Goal: Task Accomplishment & Management: Complete application form

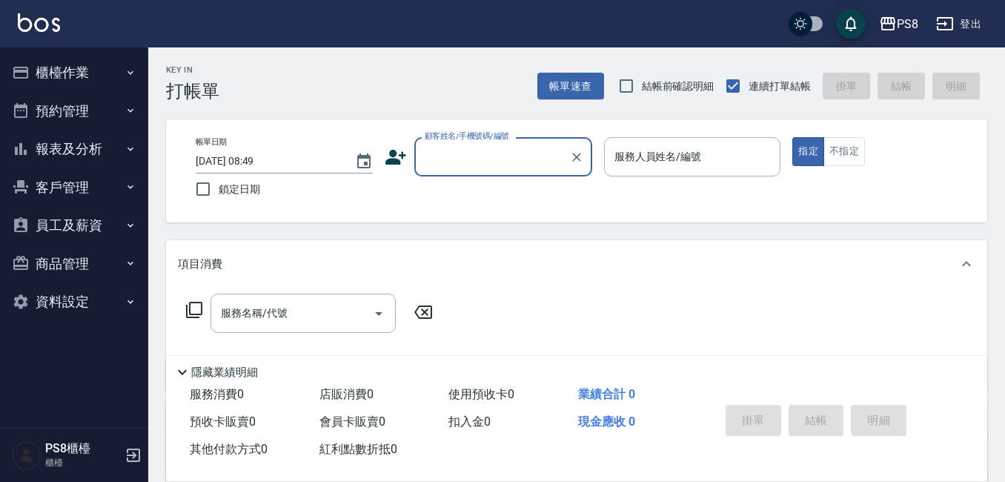
click at [29, 75] on icon "button" at bounding box center [21, 73] width 18 height 18
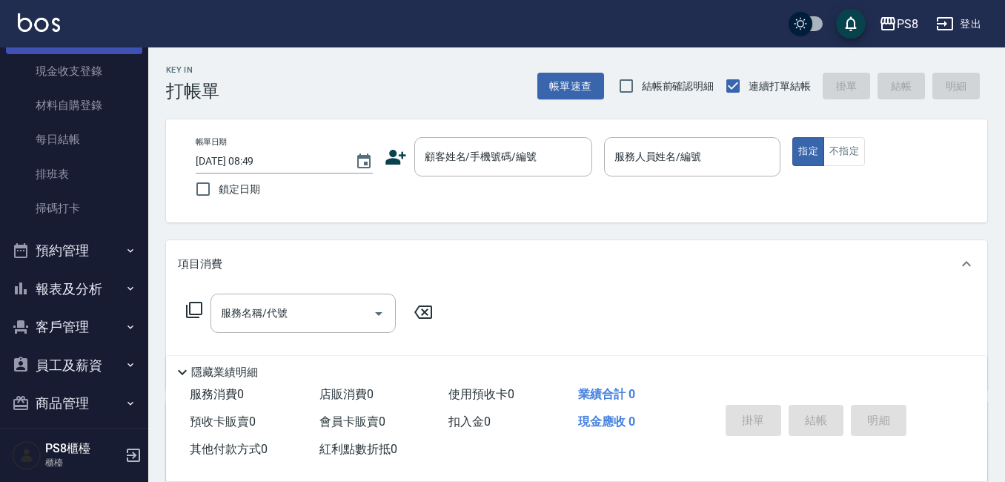
scroll to position [222, 0]
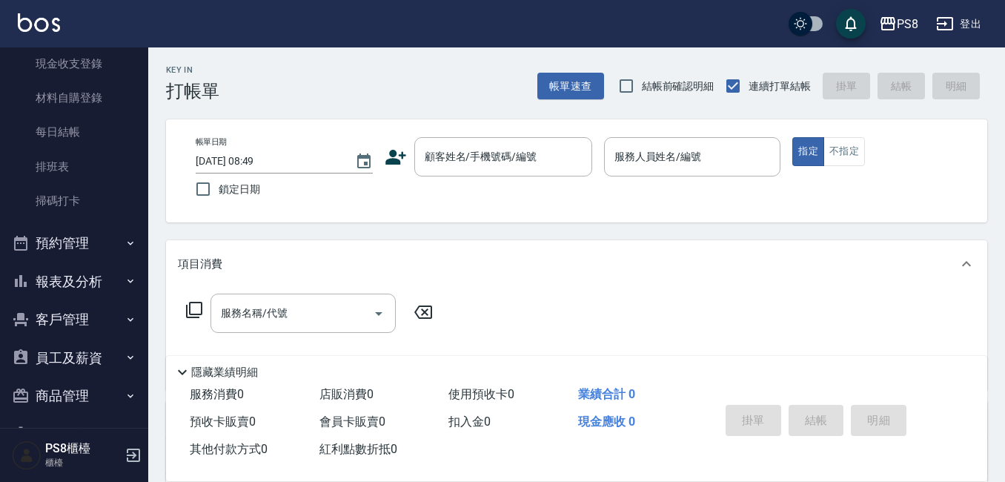
click at [107, 238] on button "預約管理" at bounding box center [74, 243] width 136 height 39
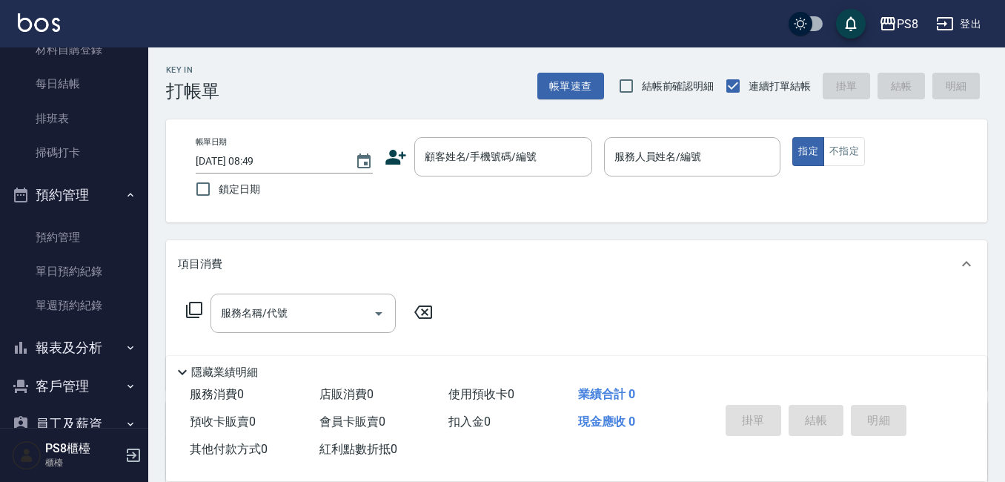
scroll to position [296, 0]
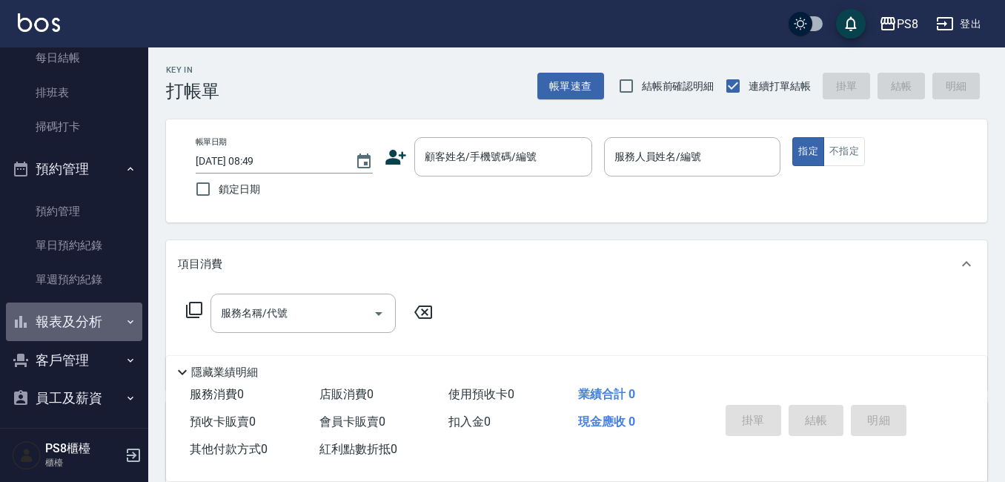
click at [124, 323] on icon "button" at bounding box center [130, 322] width 12 height 12
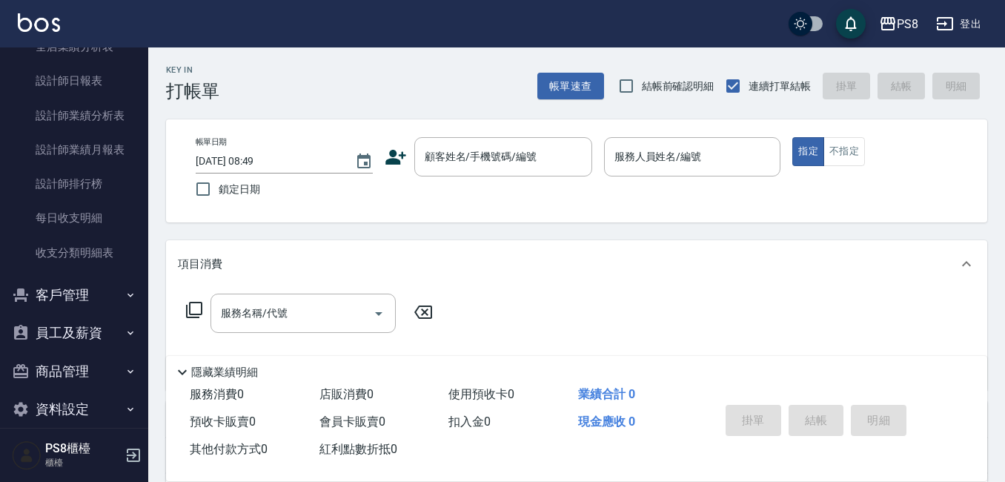
scroll to position [803, 0]
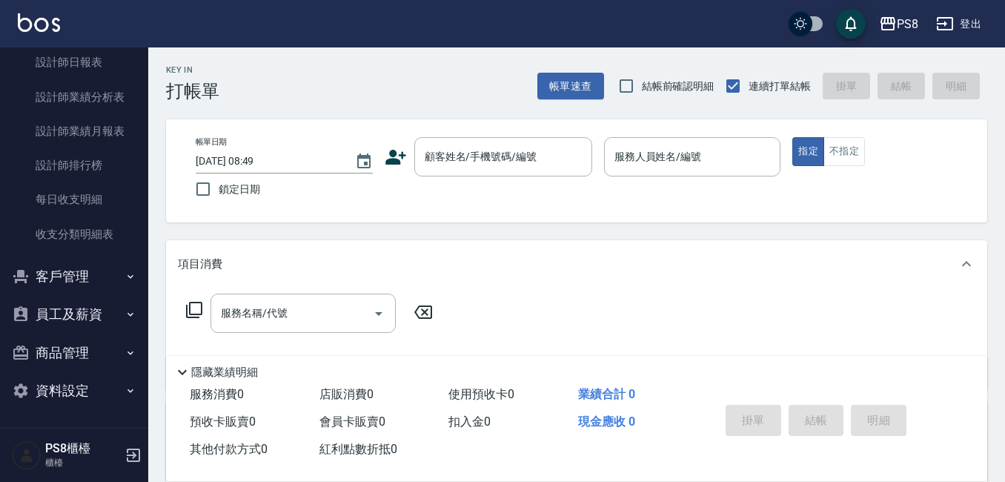
click at [112, 314] on button "員工及薪資" at bounding box center [74, 314] width 136 height 39
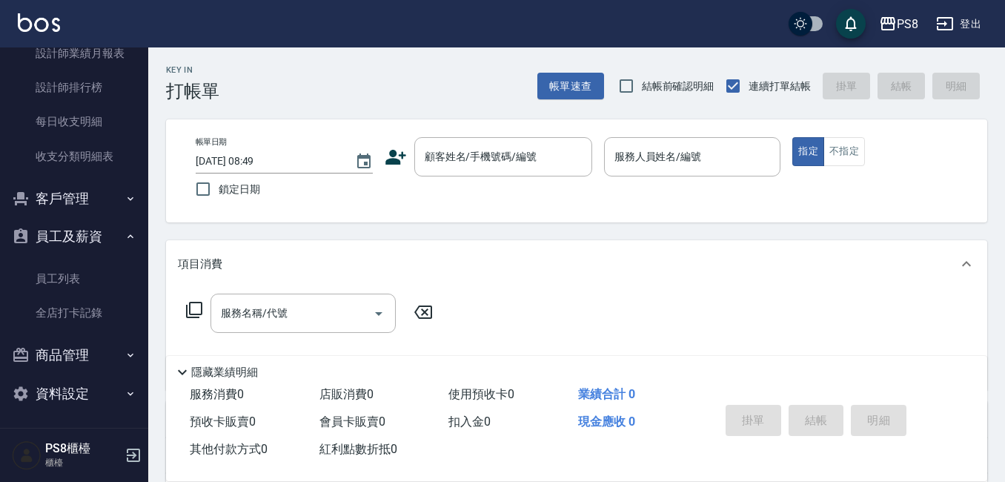
scroll to position [883, 0]
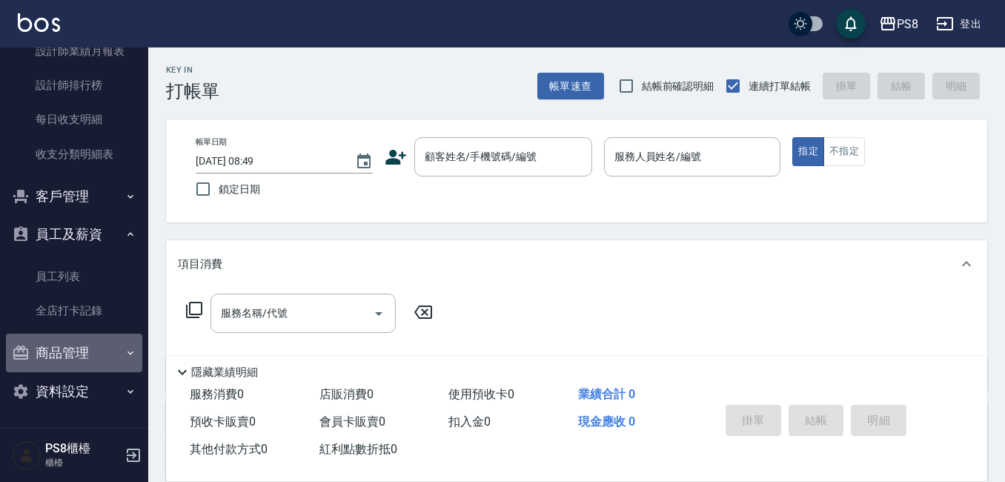
click at [115, 343] on button "商品管理" at bounding box center [74, 352] width 136 height 39
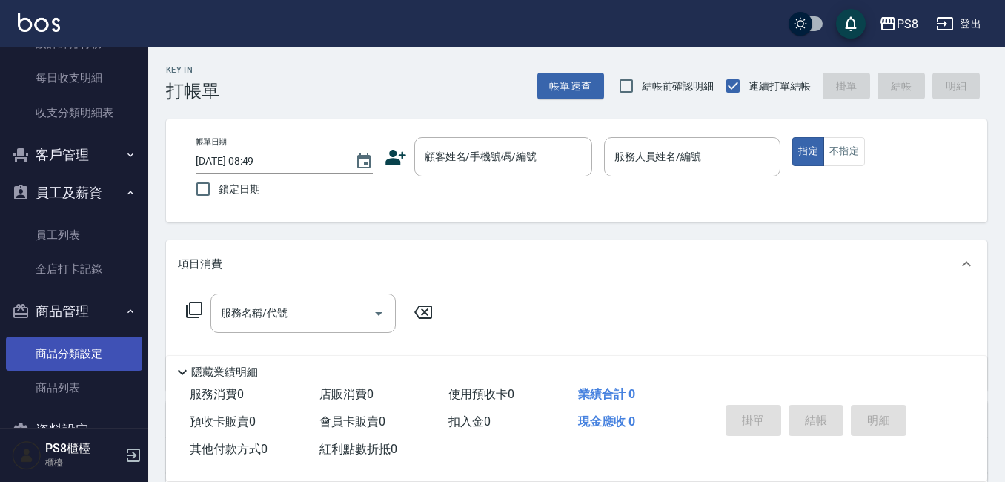
scroll to position [964, 0]
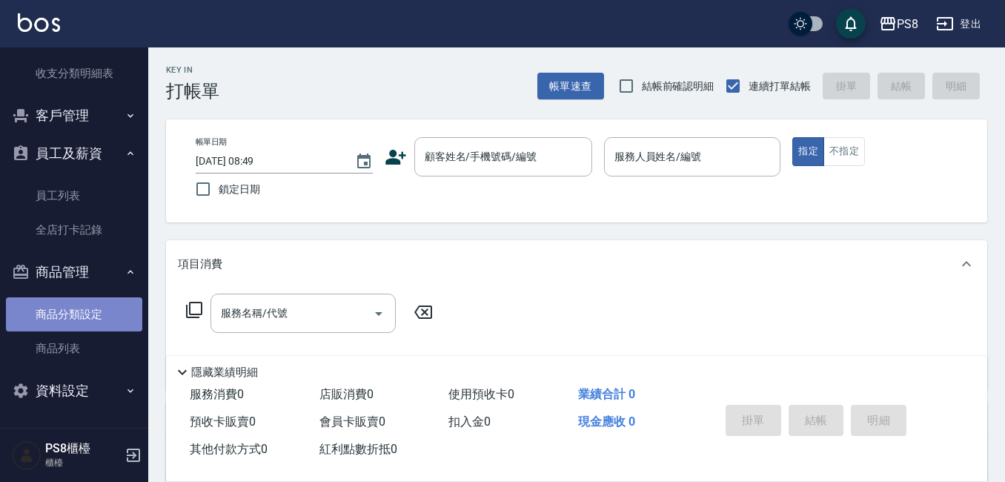
click at [111, 308] on link "商品分類設定" at bounding box center [74, 314] width 136 height 34
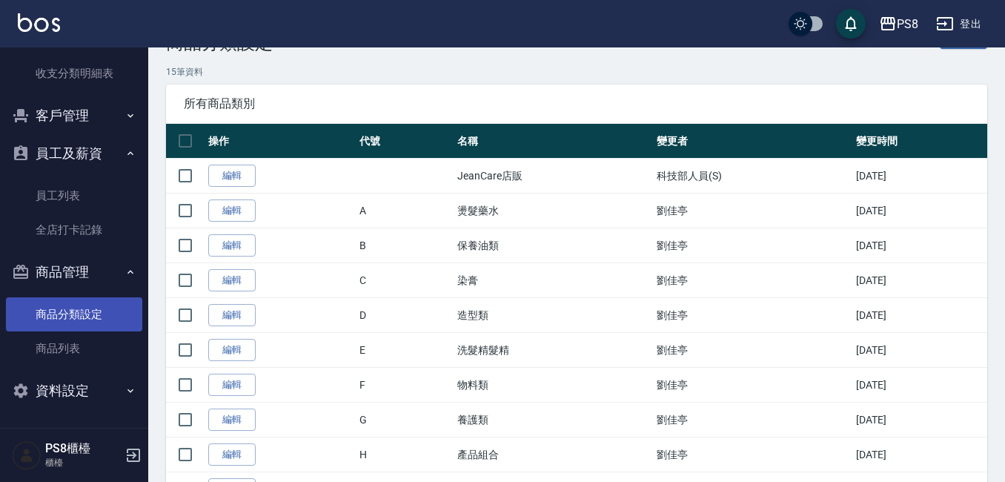
scroll to position [74, 0]
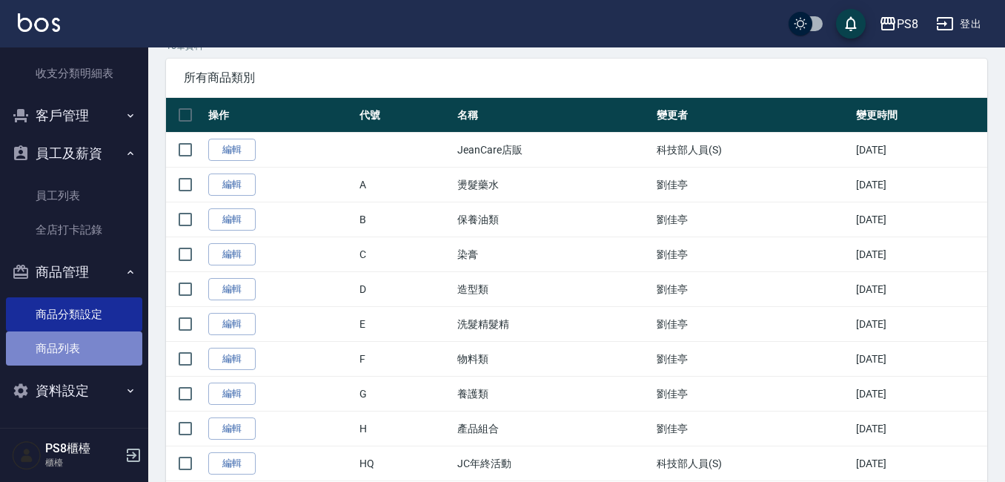
click at [113, 349] on link "商品列表" at bounding box center [74, 348] width 136 height 34
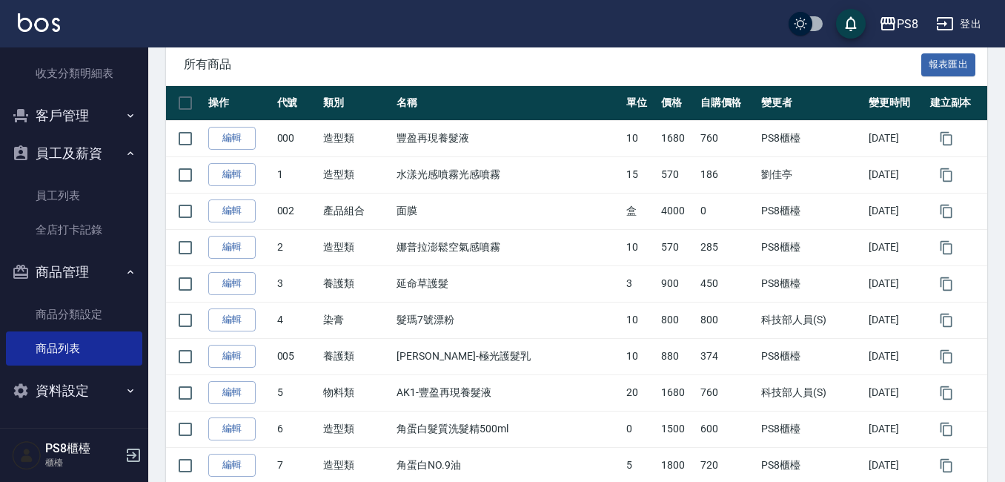
scroll to position [296, 0]
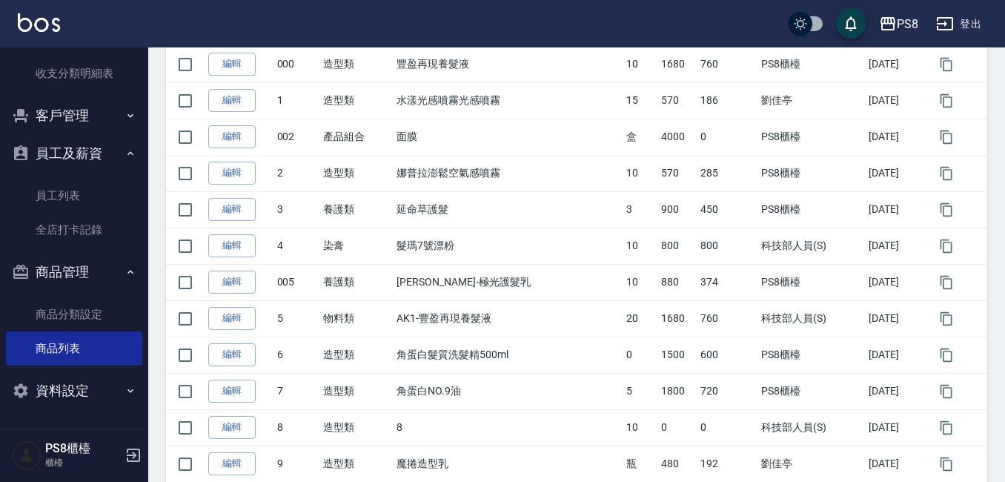
click at [107, 381] on button "資料設定" at bounding box center [74, 390] width 136 height 39
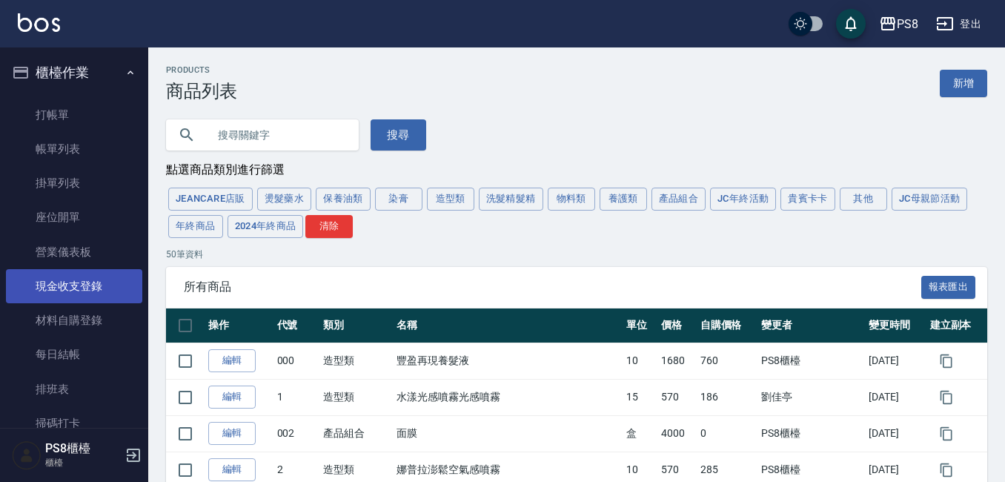
scroll to position [74, 0]
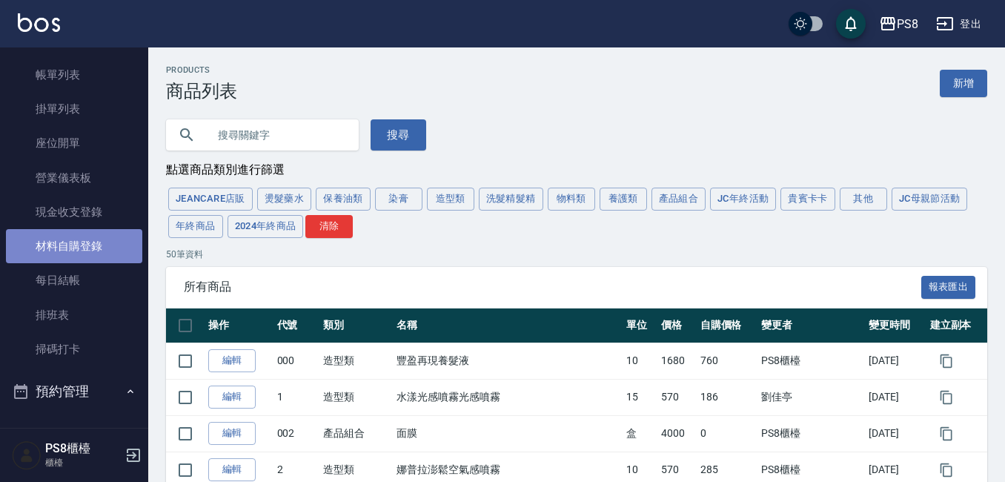
click at [114, 245] on link "材料自購登錄" at bounding box center [74, 246] width 136 height 34
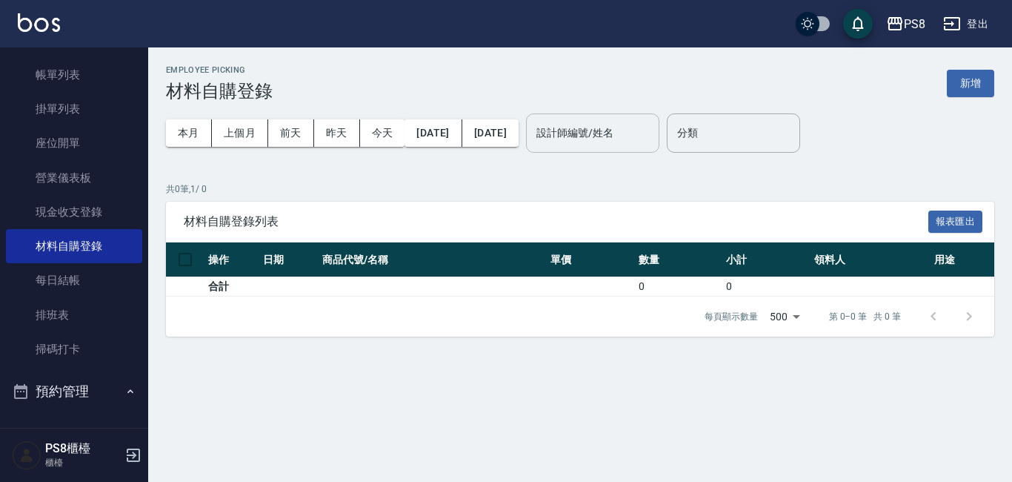
click at [659, 148] on div "設計師編號/姓名" at bounding box center [592, 132] width 133 height 39
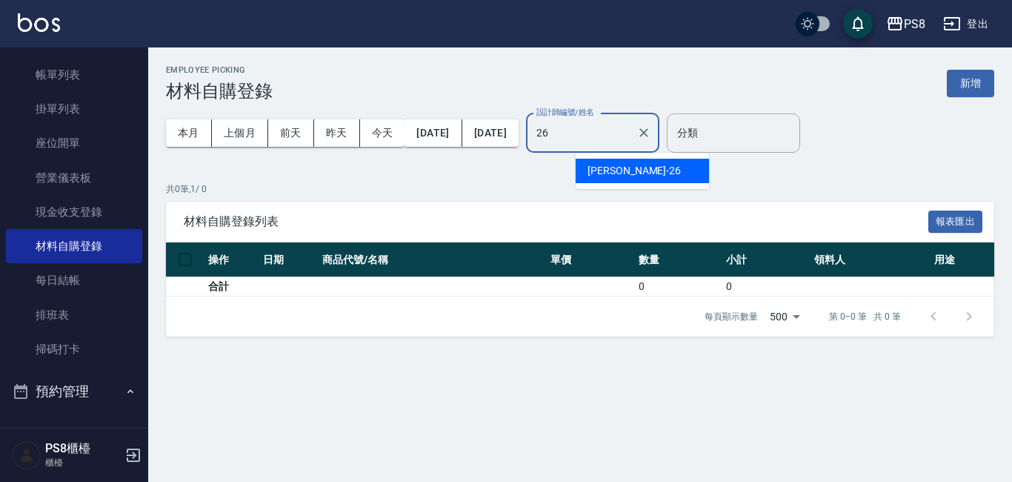
click at [633, 172] on div "苡真 -26" at bounding box center [642, 171] width 133 height 24
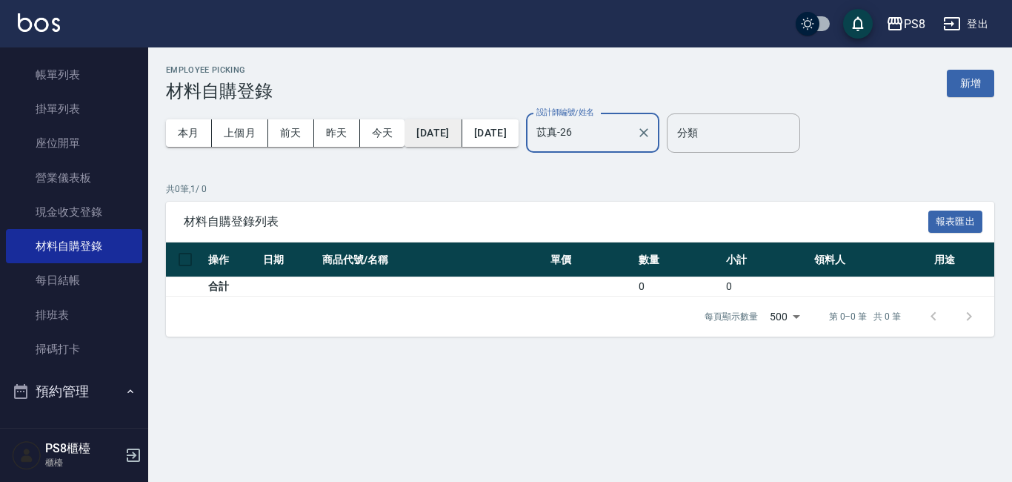
type input "苡真-26"
click at [462, 133] on button "[DATE]" at bounding box center [432, 132] width 57 height 27
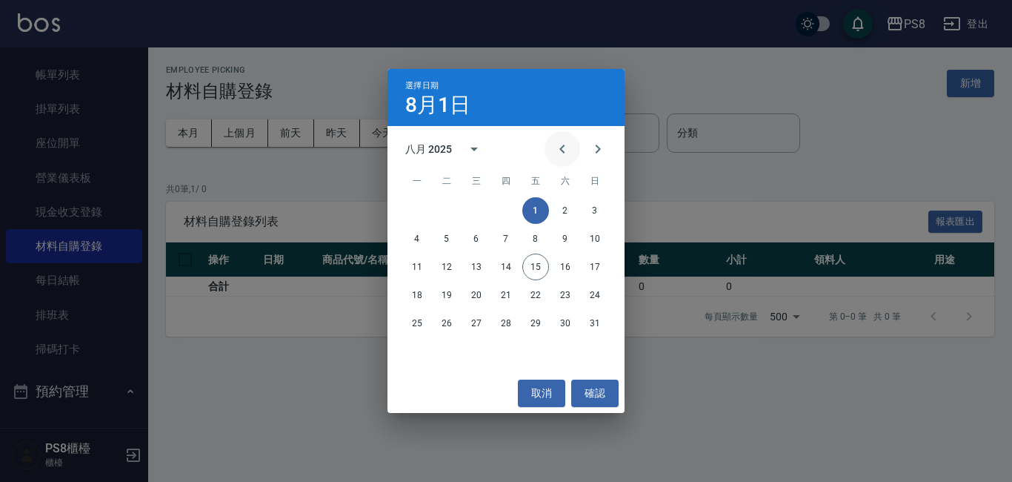
click at [562, 146] on icon "Previous month" at bounding box center [562, 149] width 18 height 18
click at [451, 209] on button "1" at bounding box center [446, 210] width 27 height 27
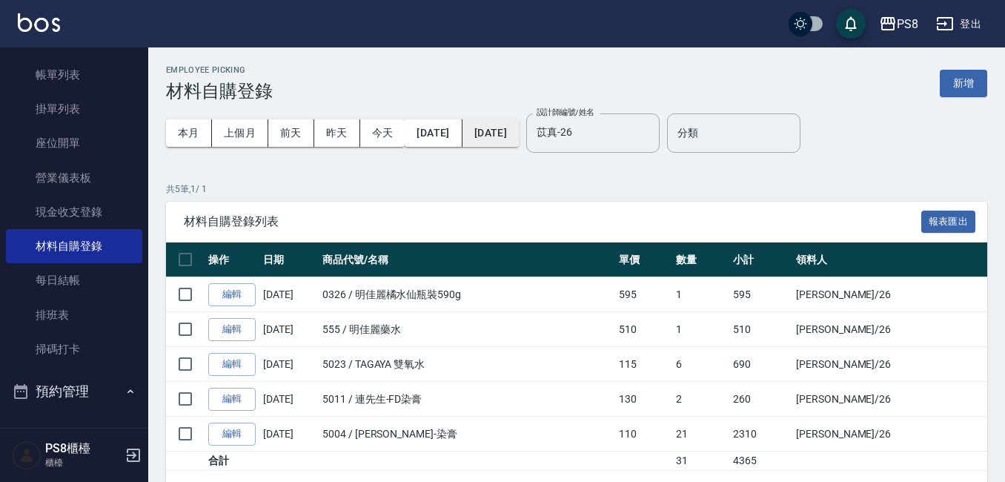
click at [503, 131] on button "[DATE]" at bounding box center [490, 132] width 56 height 27
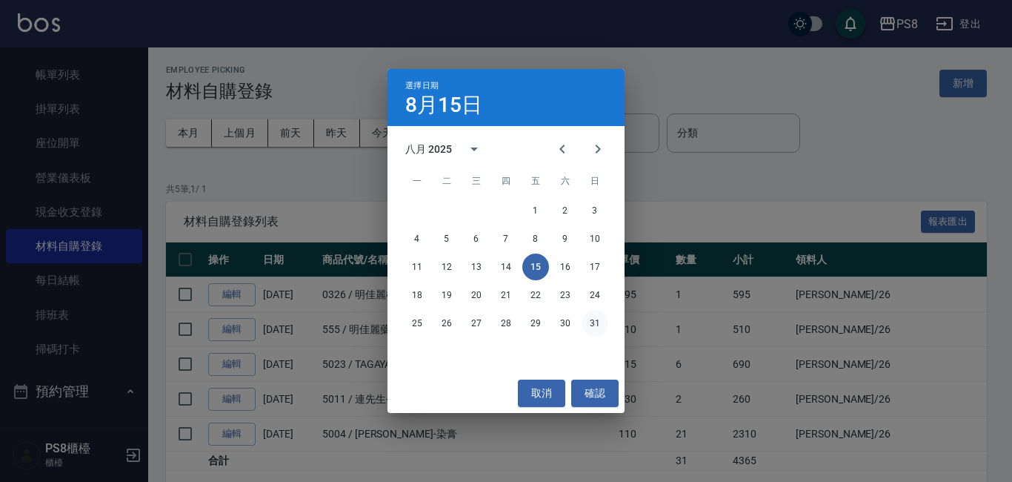
click at [598, 324] on button "31" at bounding box center [595, 323] width 27 height 27
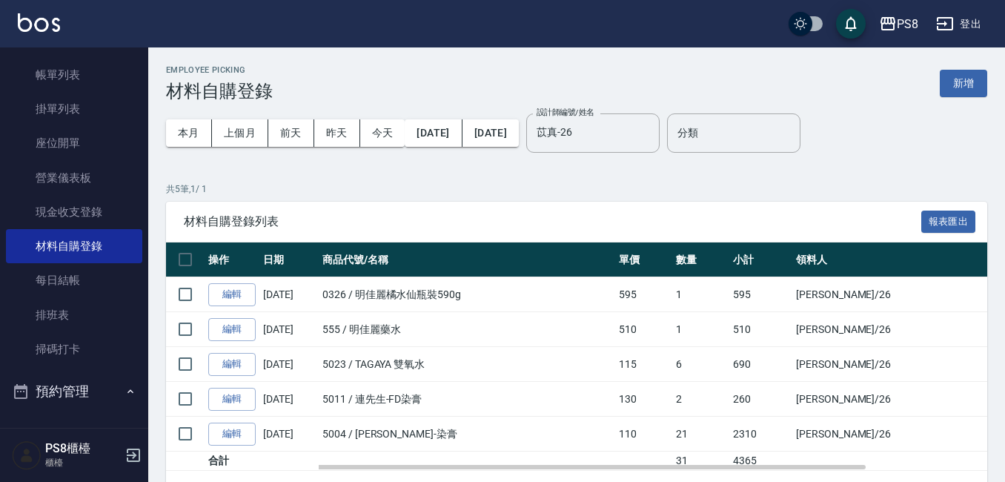
scroll to position [47, 0]
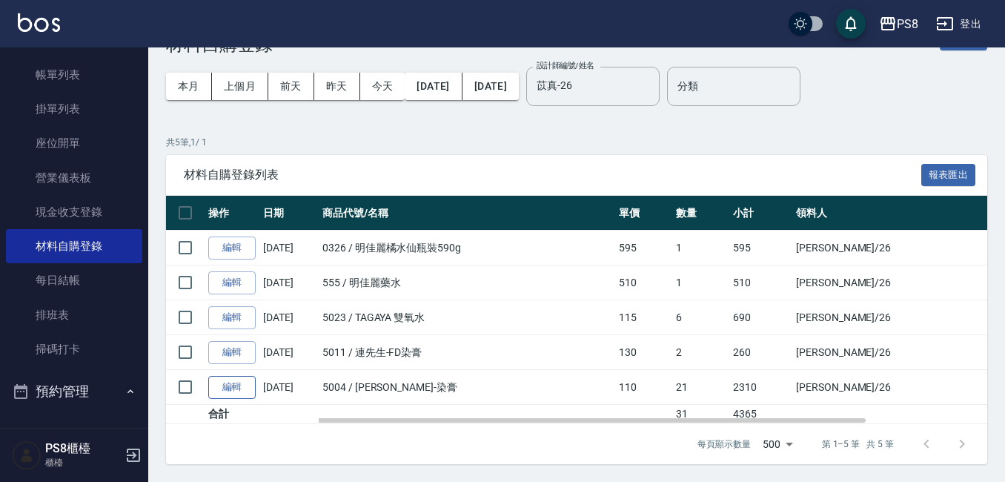
click at [225, 376] on link "編輯" at bounding box center [231, 387] width 47 height 23
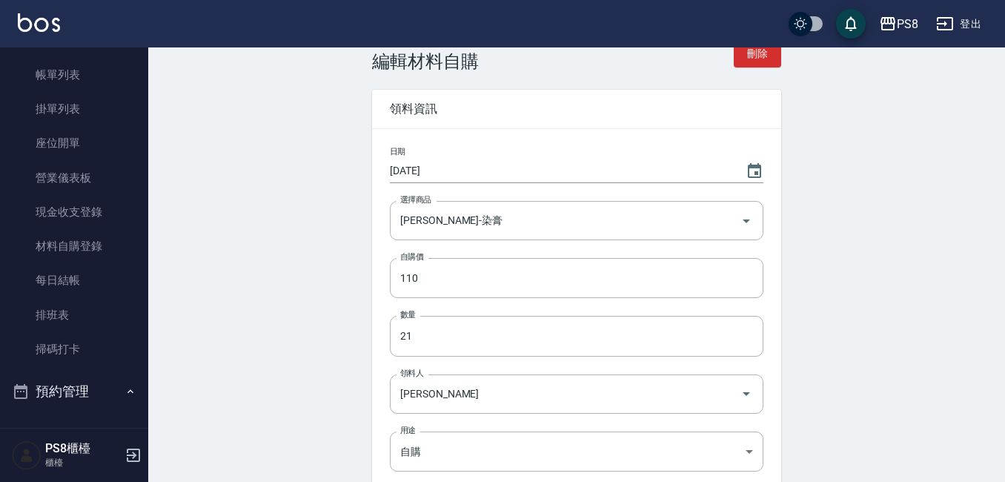
scroll to position [104, 0]
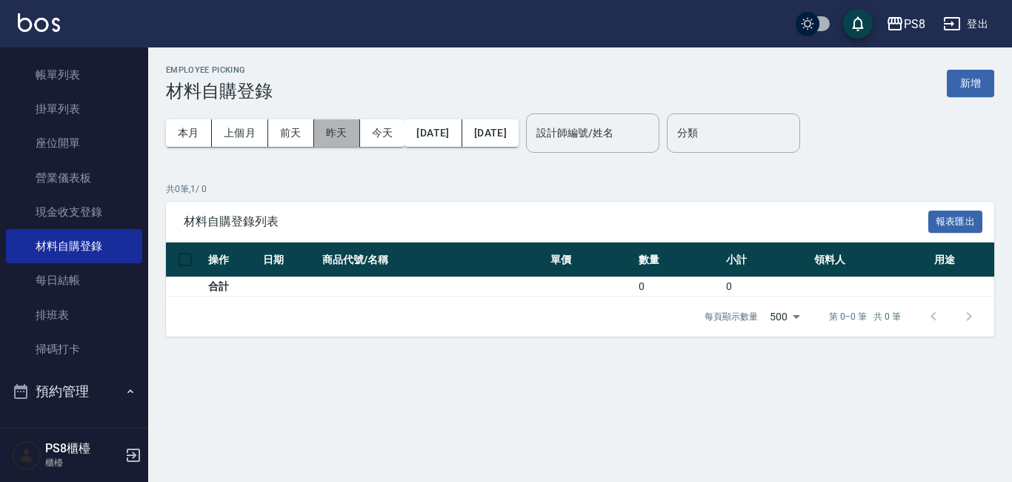
click at [333, 130] on button "昨天" at bounding box center [337, 132] width 46 height 27
click at [377, 125] on button "今天" at bounding box center [382, 132] width 45 height 27
click at [439, 121] on button "[DATE]" at bounding box center [432, 132] width 57 height 27
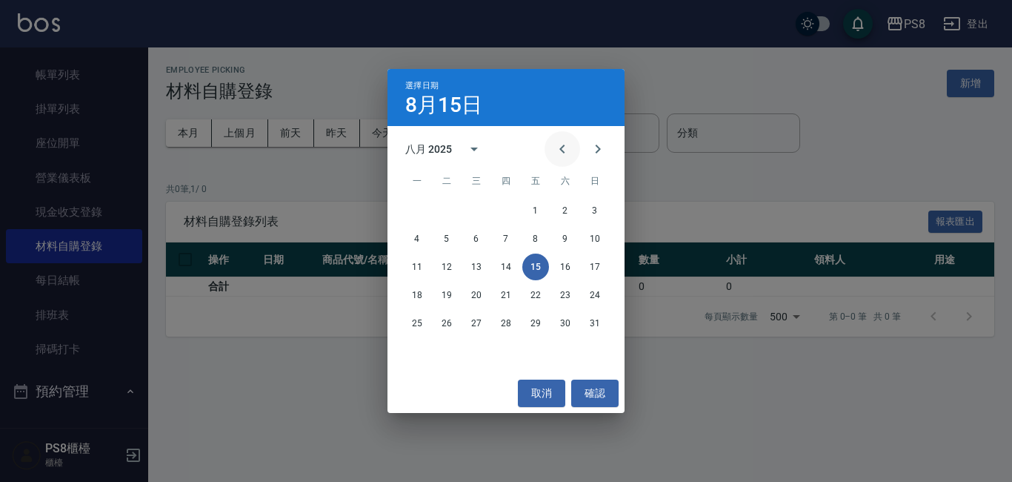
click at [562, 133] on button "Previous month" at bounding box center [563, 149] width 36 height 36
click at [450, 206] on button "1" at bounding box center [446, 210] width 27 height 27
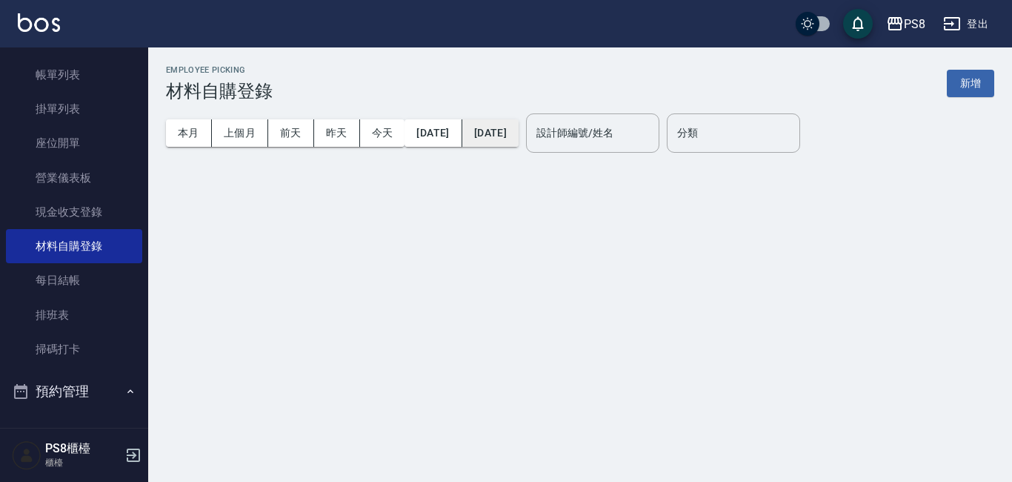
click at [505, 139] on button "[DATE]" at bounding box center [490, 132] width 56 height 27
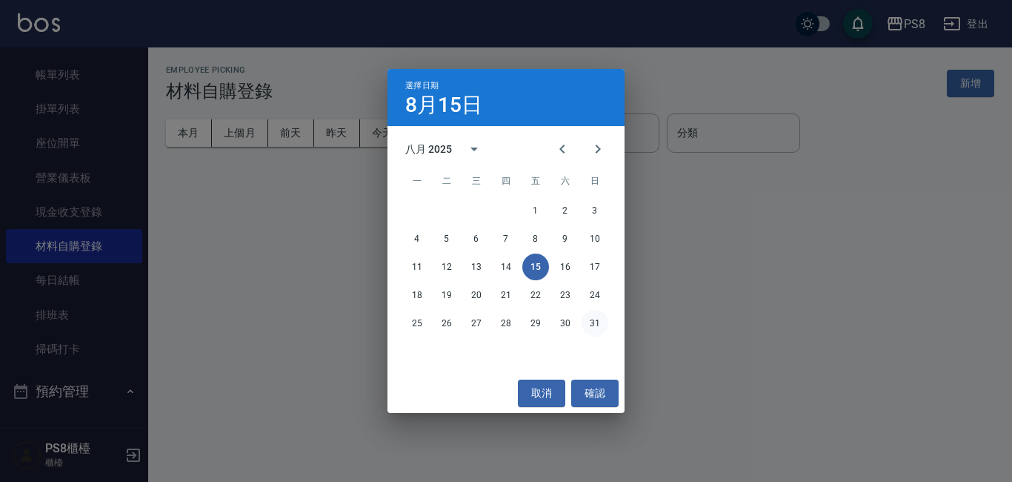
click at [587, 324] on button "31" at bounding box center [595, 323] width 27 height 27
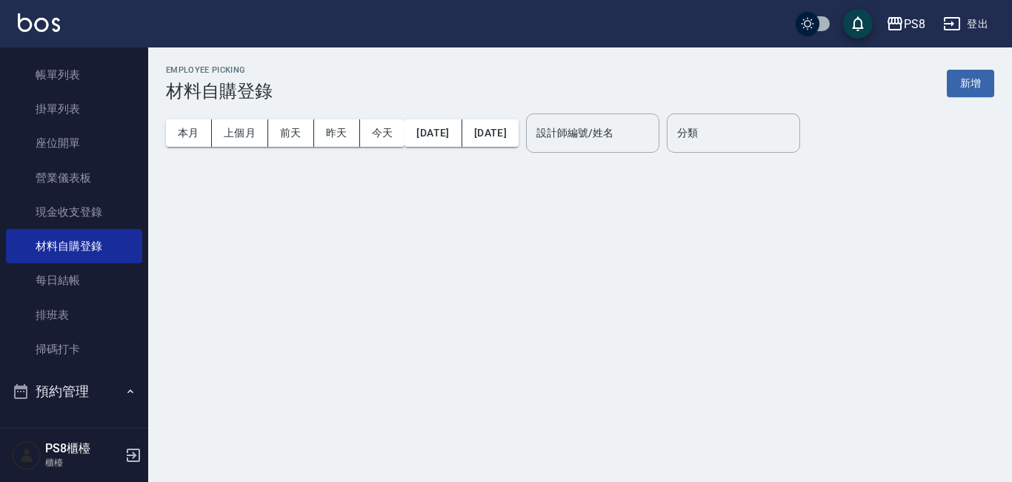
click at [589, 319] on button "31" at bounding box center [595, 323] width 27 height 27
click at [653, 136] on input "設計師編號/姓名" at bounding box center [593, 133] width 120 height 26
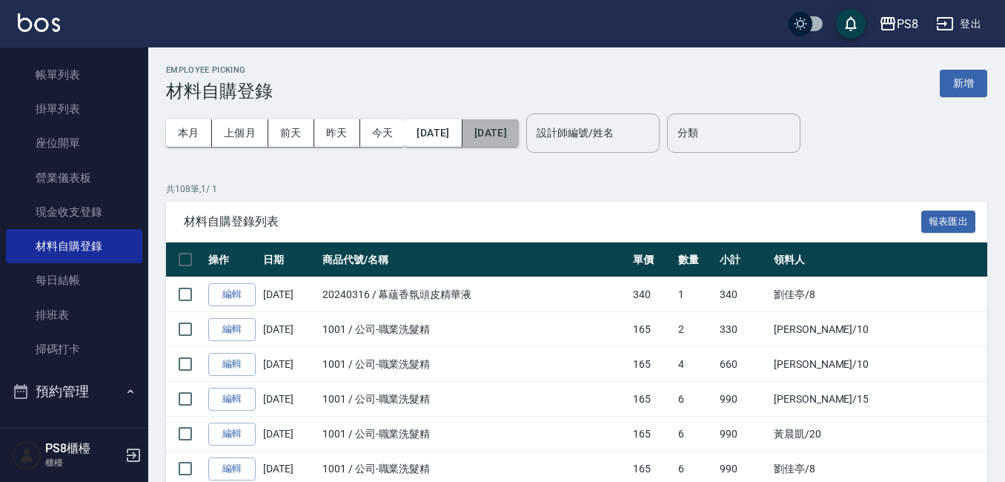
click at [519, 128] on button "[DATE]" at bounding box center [490, 132] width 56 height 27
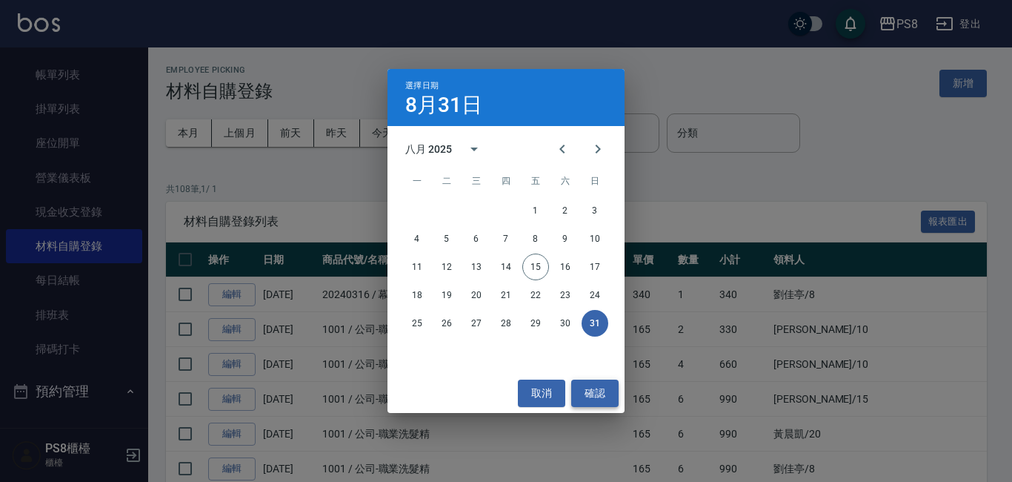
click at [607, 389] on button "確認" at bounding box center [594, 392] width 47 height 27
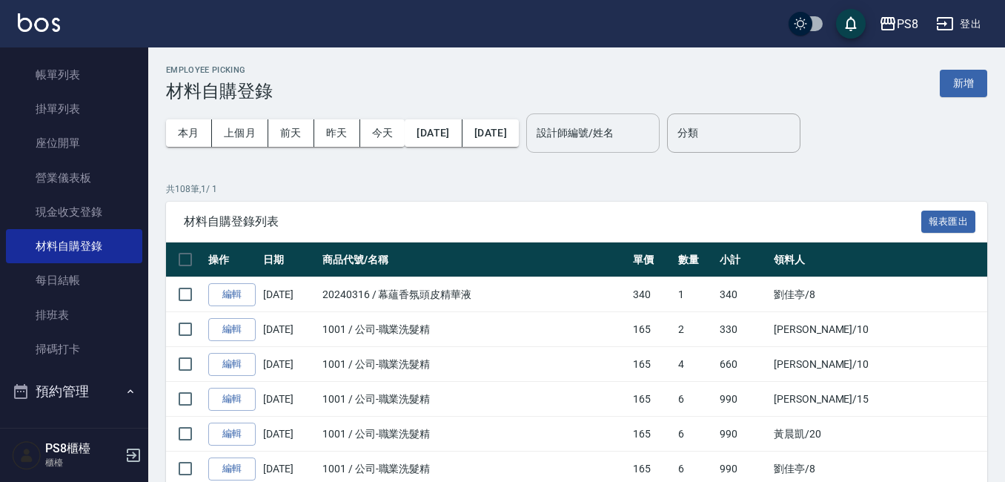
click at [616, 137] on input "設計師編號/姓名" at bounding box center [593, 133] width 120 height 26
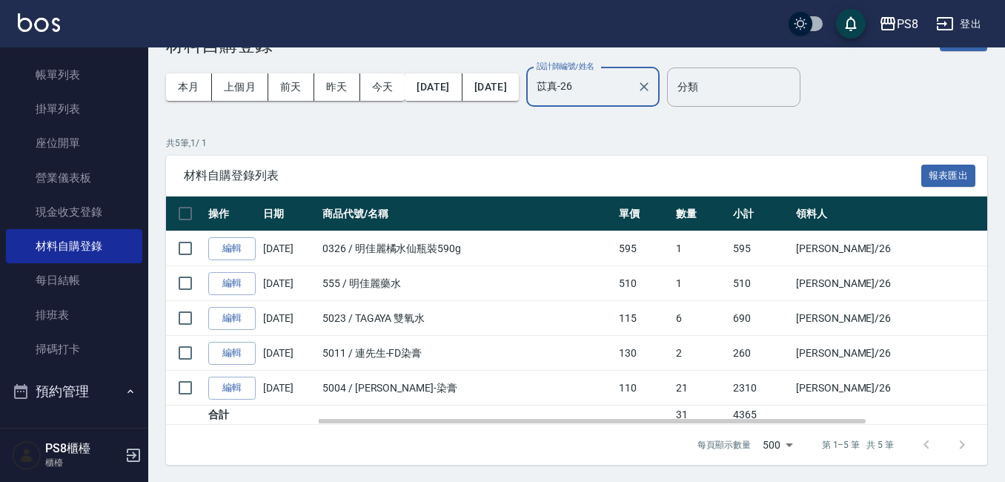
scroll to position [47, 0]
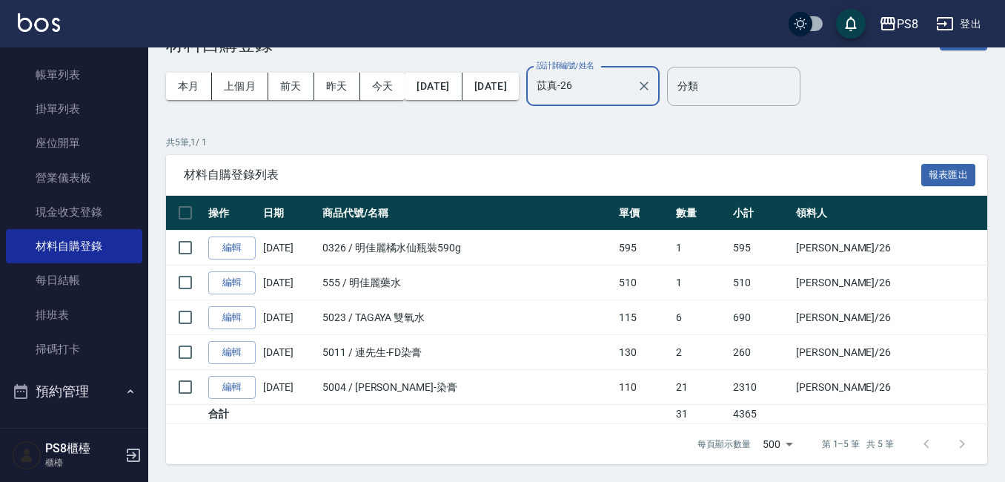
type input "苡真-26"
